Goal: Task Accomplishment & Management: Complete application form

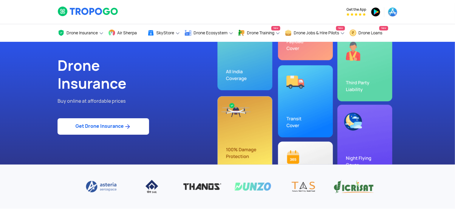
click at [139, 125] on link "Get Drone Insurance" at bounding box center [103, 126] width 91 height 16
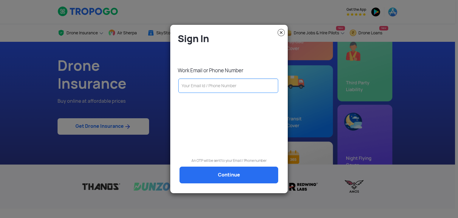
click at [280, 30] on img at bounding box center [280, 32] width 7 height 7
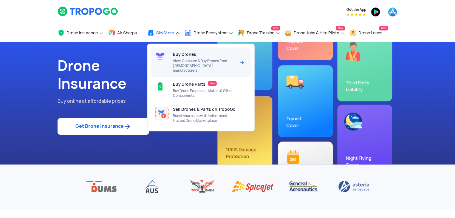
click at [236, 65] on span "View, Compare & Buy Drones from [DEMOGRAPHIC_DATA] manufacturers" at bounding box center [204, 65] width 63 height 14
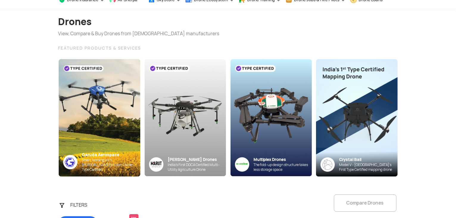
scroll to position [33, 0]
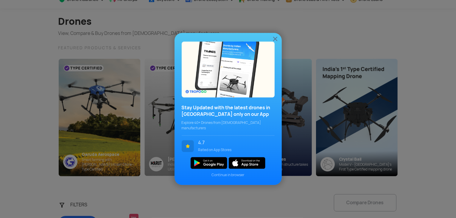
click at [277, 42] on img at bounding box center [275, 38] width 7 height 7
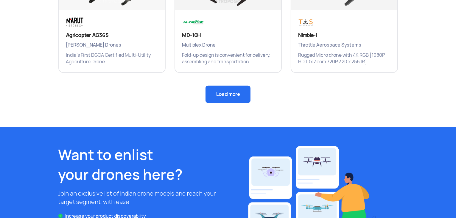
scroll to position [502, 0]
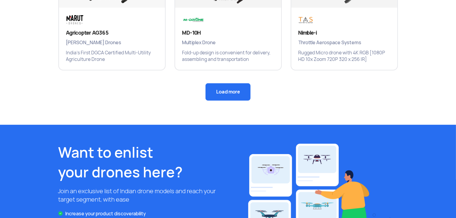
click at [228, 87] on button "Load more" at bounding box center [228, 91] width 45 height 17
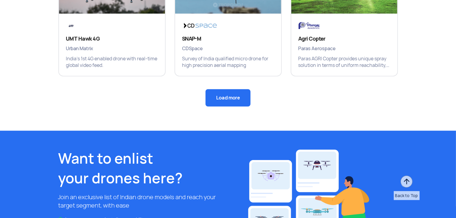
scroll to position [781, 0]
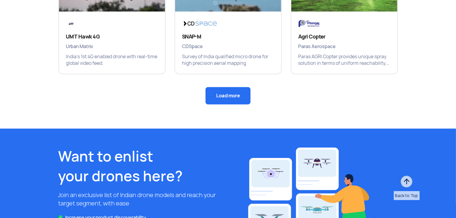
click at [242, 97] on button "Load more" at bounding box center [228, 95] width 45 height 17
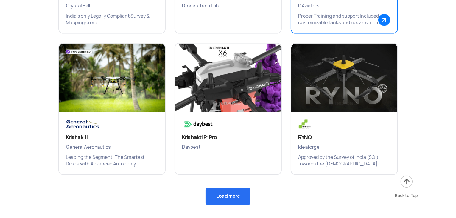
scroll to position [967, 0]
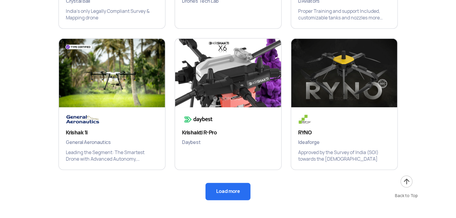
click at [231, 191] on button "Load more" at bounding box center [228, 191] width 45 height 17
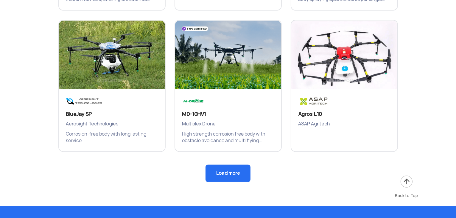
scroll to position [1272, 0]
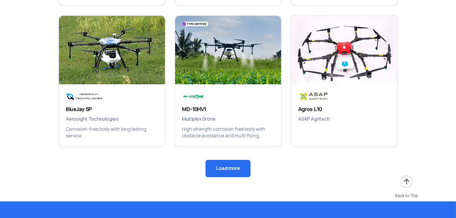
click at [230, 168] on button "Load more" at bounding box center [228, 167] width 45 height 17
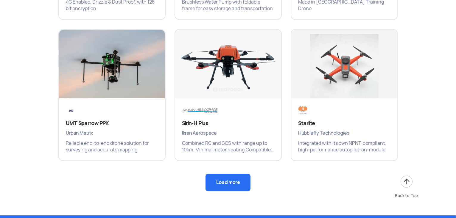
scroll to position [1540, 0]
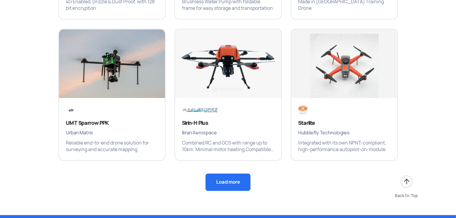
click at [234, 184] on button "Load more" at bounding box center [228, 181] width 45 height 17
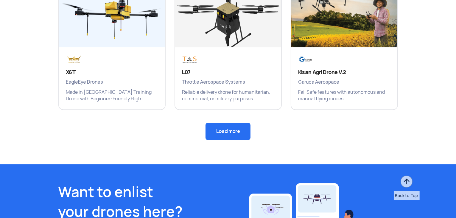
scroll to position [1873, 0]
click at [229, 129] on button "Load more" at bounding box center [228, 130] width 45 height 17
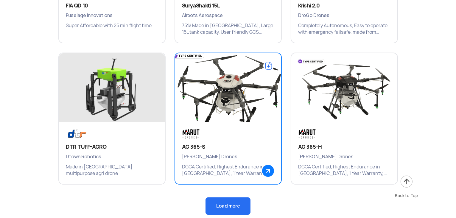
scroll to position [2080, 0]
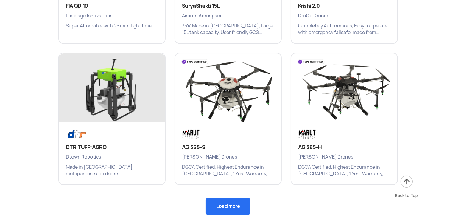
click at [239, 199] on button "Load more" at bounding box center [228, 205] width 45 height 17
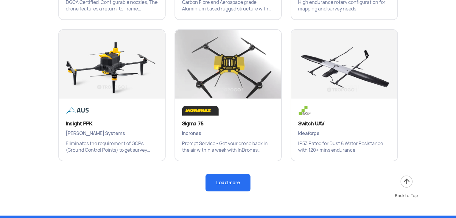
scroll to position [2386, 0]
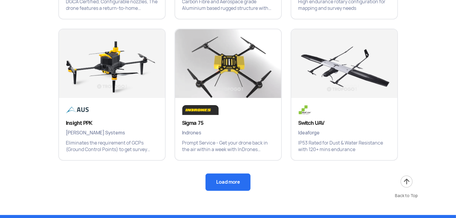
click at [233, 184] on button "Load more" at bounding box center [228, 181] width 45 height 17
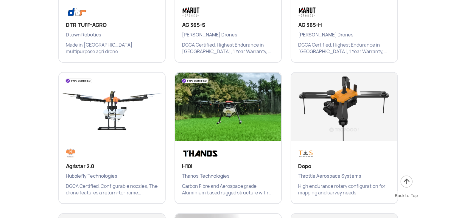
scroll to position [2211, 0]
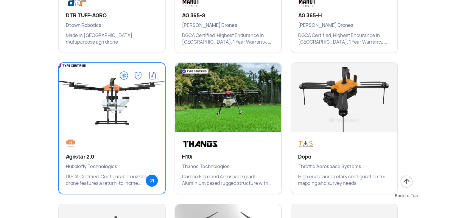
click at [114, 83] on img at bounding box center [111, 99] width 127 height 89
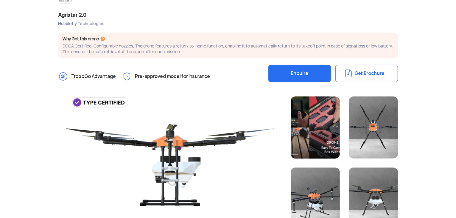
scroll to position [95, 0]
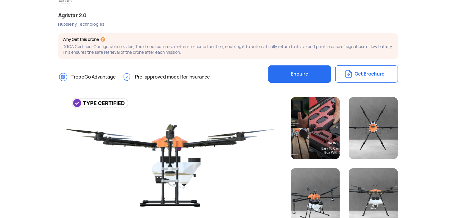
click at [369, 71] on button "Get Brochure" at bounding box center [367, 73] width 63 height 17
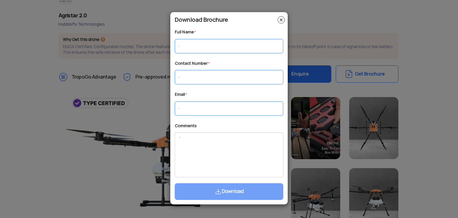
click at [283, 21] on img at bounding box center [280, 19] width 7 height 7
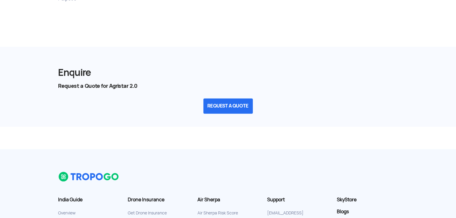
scroll to position [736, 0]
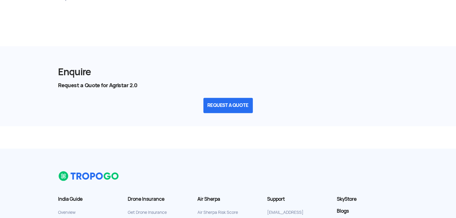
click at [234, 104] on button "REQUEST A QUOTE" at bounding box center [228, 105] width 49 height 15
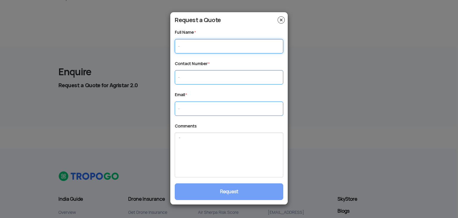
click at [226, 49] on input "text" at bounding box center [229, 46] width 108 height 14
type input "Umang Trivedi"
type input "6352434445"
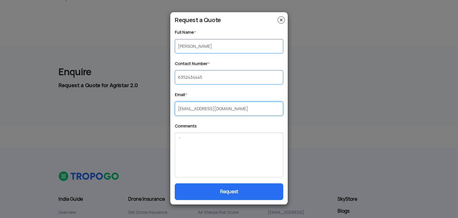
type input "umangtrivedi56@gmail.com"
type textarea "i"
type textarea "I"
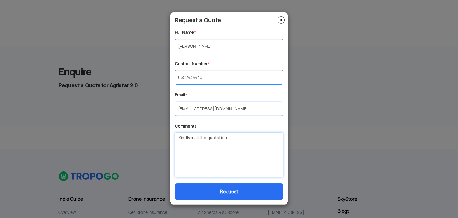
type textarea "Kindly mail the quotation"
click at [217, 198] on button "Request" at bounding box center [229, 191] width 108 height 17
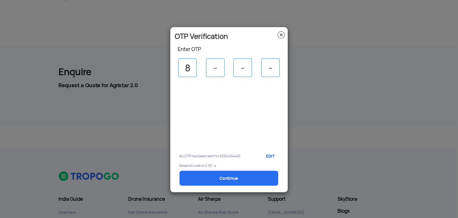
type input "8"
type input "2"
type input "5"
type input "1"
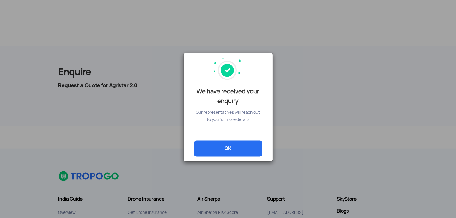
click at [236, 152] on link "OK" at bounding box center [228, 148] width 68 height 16
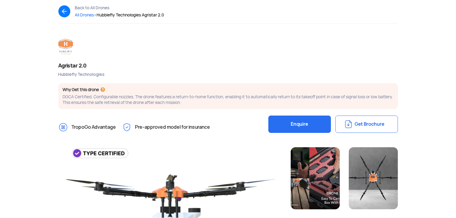
scroll to position [0, 0]
